Goal: Obtain resource: Download file/media

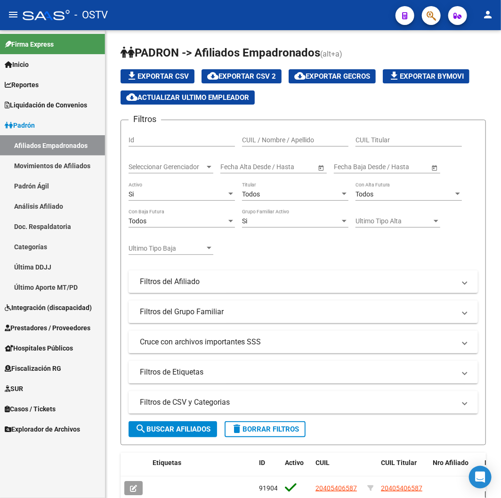
click at [85, 149] on link "Afiliados Empadronados" at bounding box center [52, 145] width 105 height 20
click at [194, 423] on button "search Buscar Afiliados" at bounding box center [173, 429] width 89 height 16
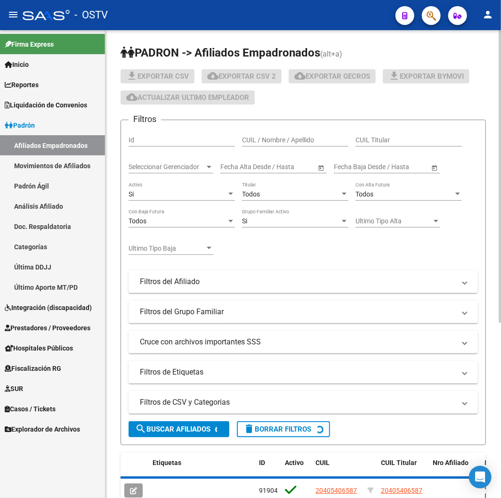
click at [214, 191] on div "Si" at bounding box center [178, 194] width 98 height 8
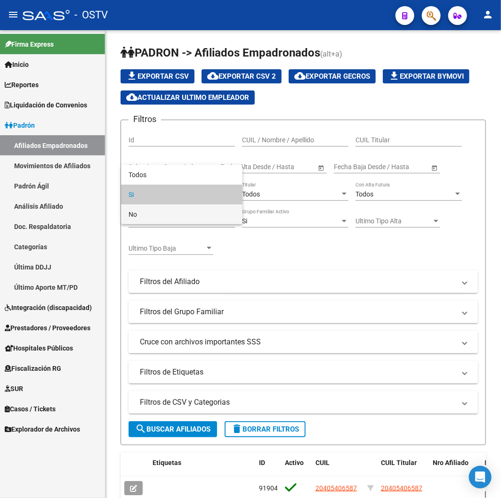
click at [207, 209] on span "No" at bounding box center [182, 215] width 107 height 20
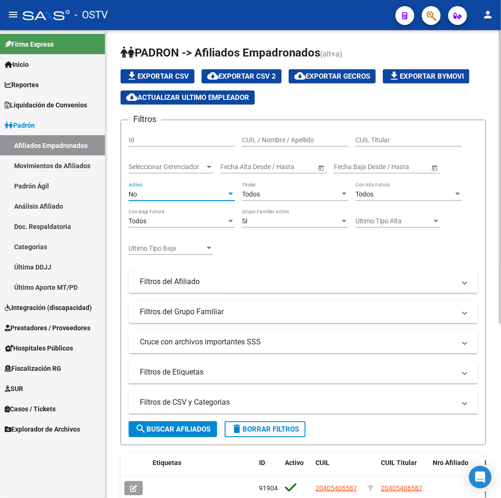
click at [192, 426] on span "search Buscar Afiliados" at bounding box center [172, 429] width 75 height 8
click at [281, 77] on button "cloud_download Exportar CSV 2" at bounding box center [242, 76] width 80 height 14
click at [158, 195] on div "No" at bounding box center [178, 194] width 98 height 8
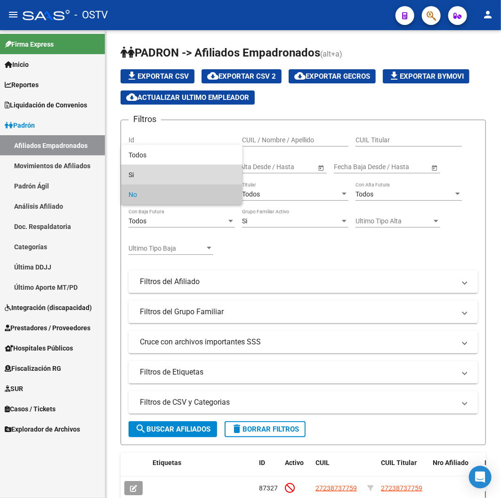
click at [143, 174] on span "Si" at bounding box center [182, 175] width 107 height 20
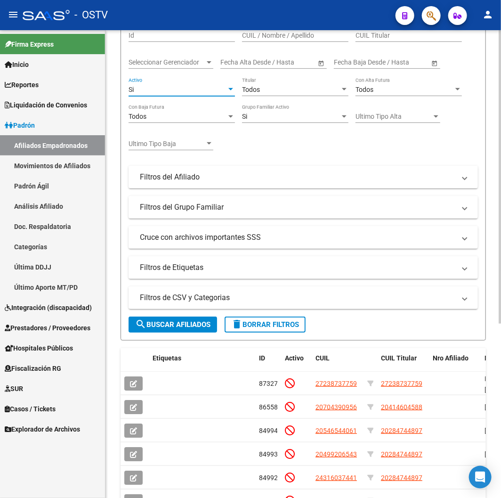
click at [166, 319] on button "search Buscar Afiliados" at bounding box center [173, 325] width 89 height 16
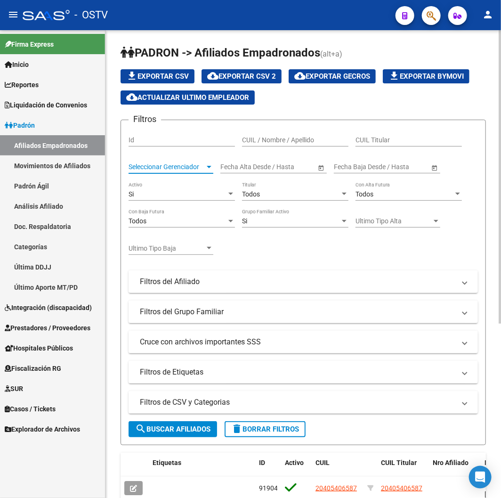
click at [199, 169] on span "Seleccionar Gerenciador" at bounding box center [167, 167] width 76 height 8
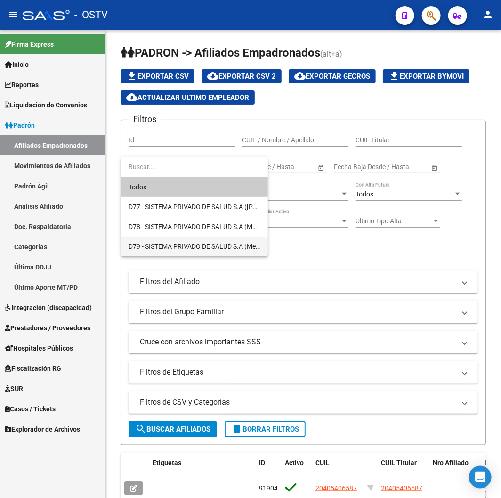
click at [204, 241] on span "D79 - SISTEMA PRIVADO DE SALUD S.A (Medicenter)" at bounding box center [195, 247] width 132 height 20
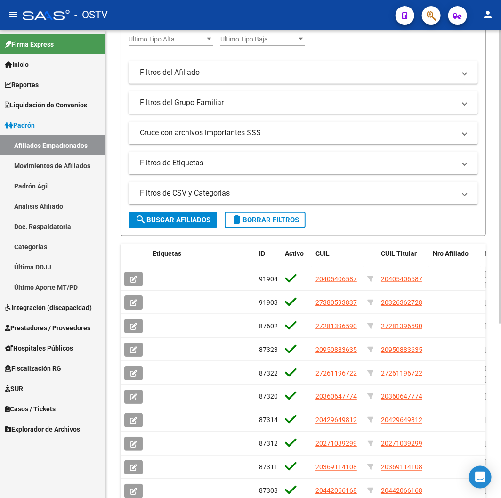
click at [168, 223] on span "search Buscar Afiliados" at bounding box center [172, 220] width 75 height 8
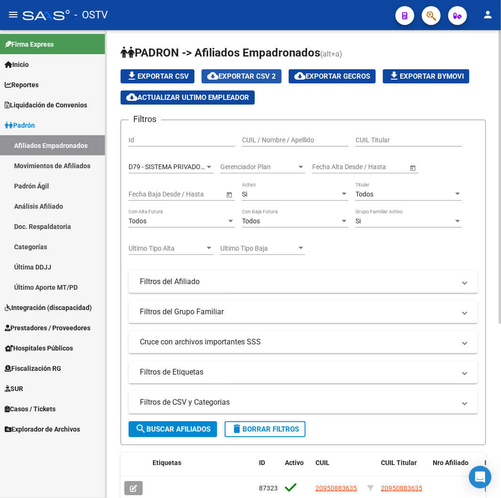
click at [272, 78] on span "cloud_download Exportar CSV 2" at bounding box center [241, 76] width 69 height 8
